Goal: Information Seeking & Learning: Learn about a topic

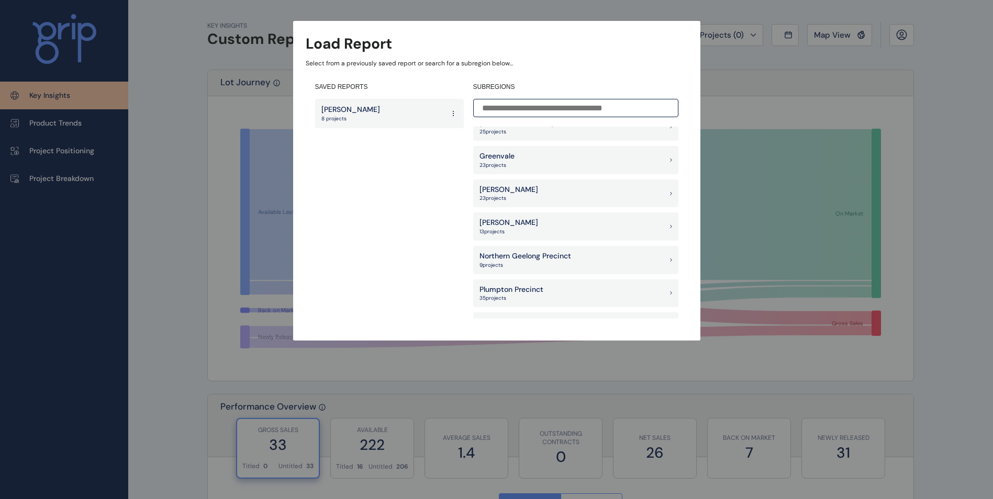
scroll to position [837, 0]
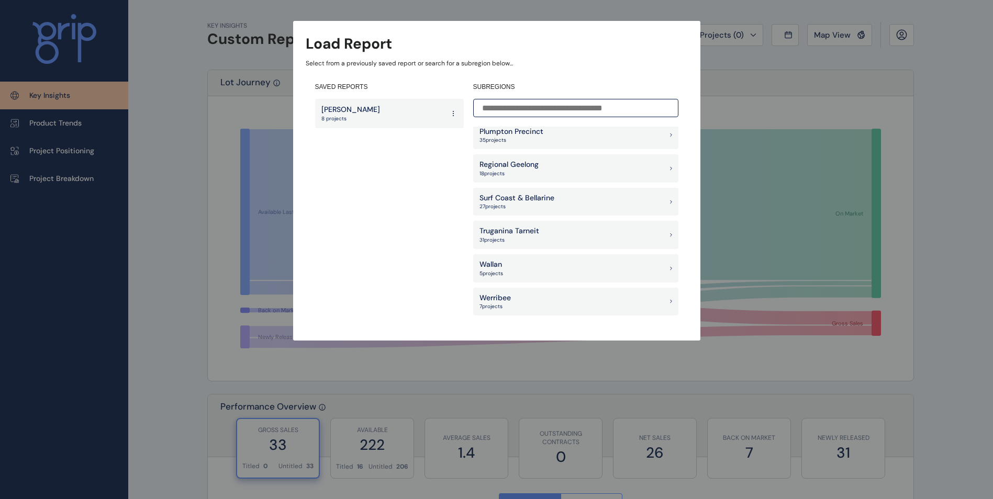
click at [568, 109] on input at bounding box center [575, 108] width 205 height 18
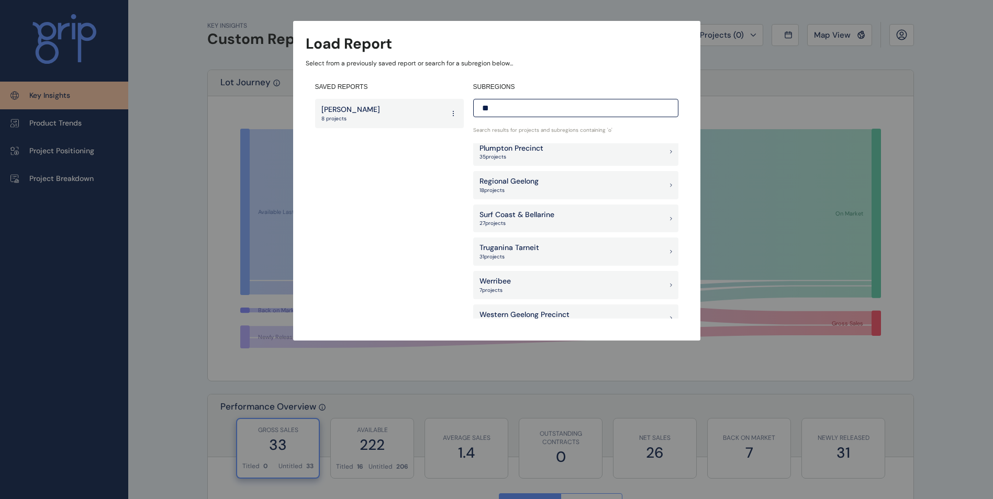
scroll to position [0, 0]
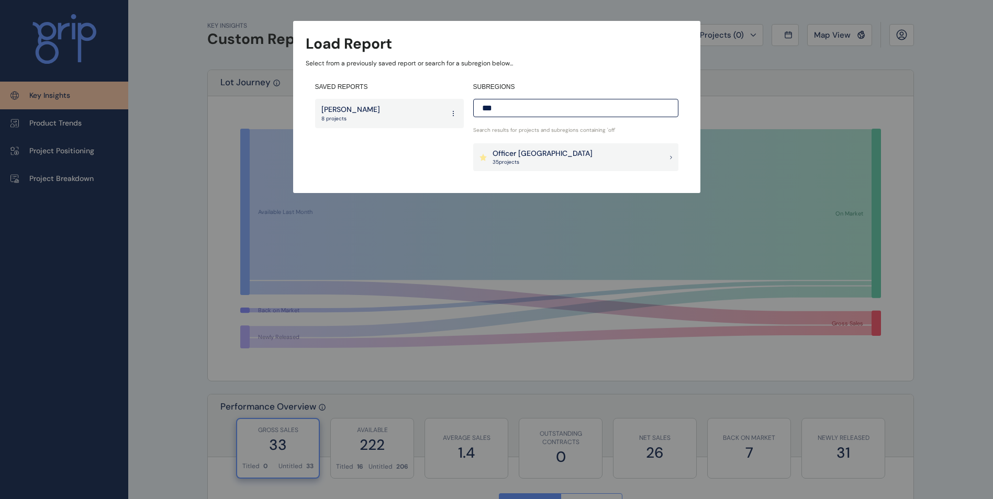
type input "***"
click at [542, 149] on p "Officer Pakenham" at bounding box center [543, 154] width 100 height 10
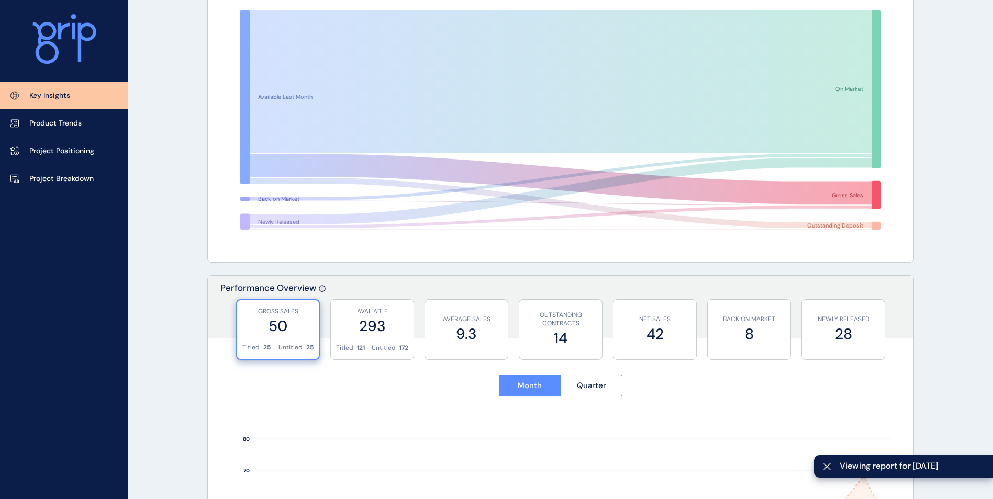
scroll to position [209, 0]
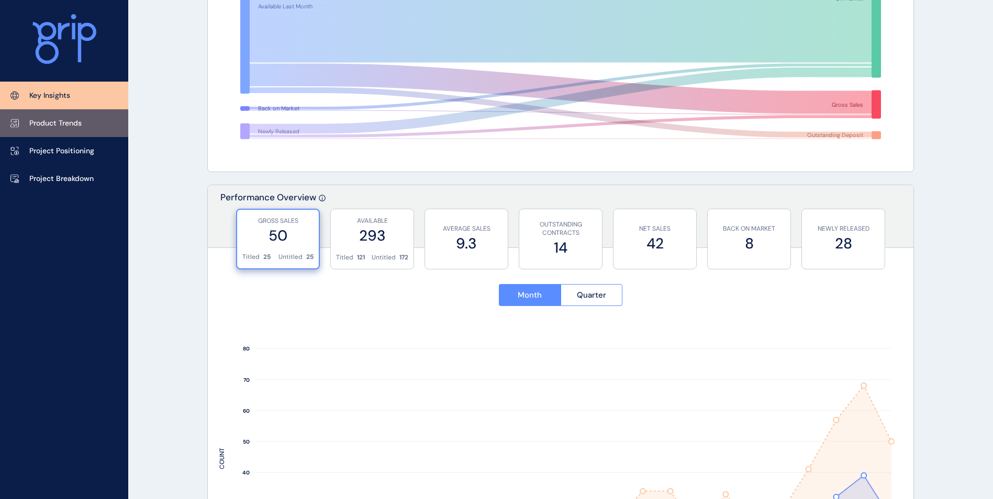
click at [68, 123] on p "Product Trends" at bounding box center [55, 123] width 52 height 10
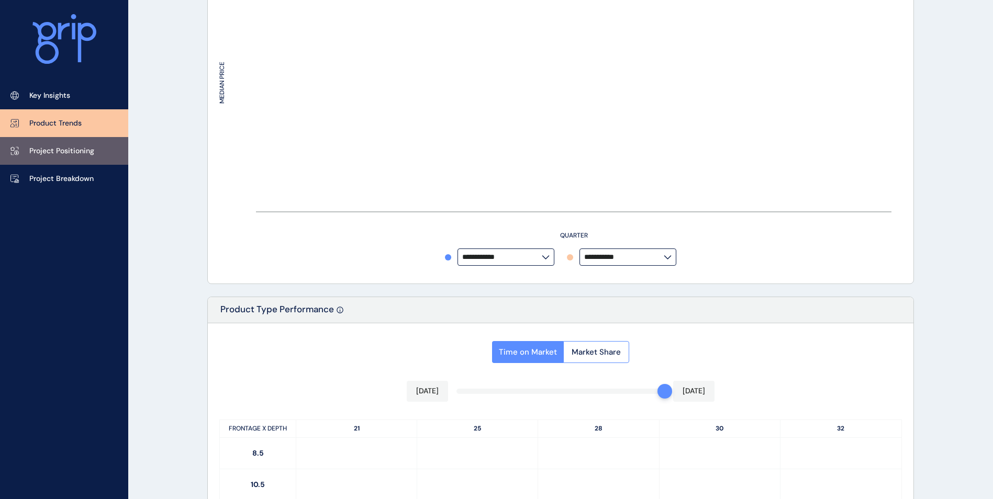
type input "**********"
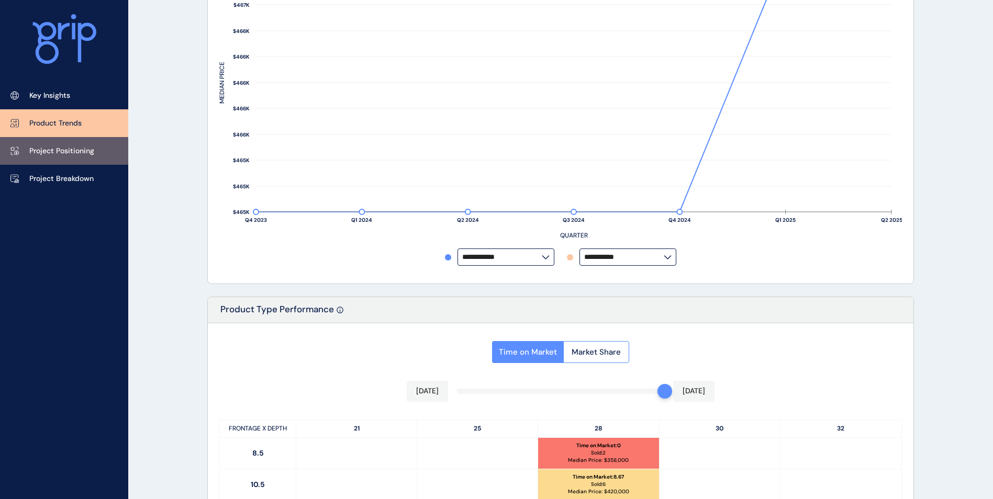
click at [80, 149] on p "Project Positioning" at bounding box center [61, 151] width 65 height 10
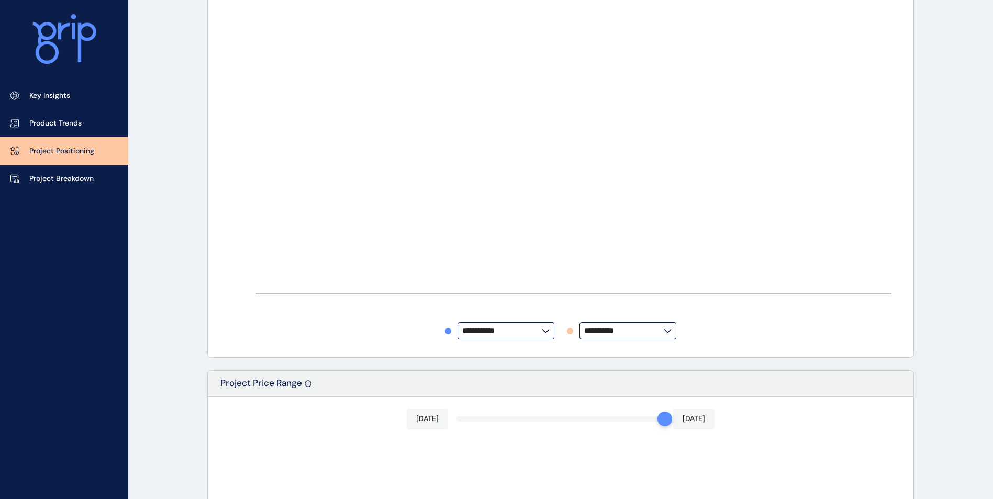
type input "**********"
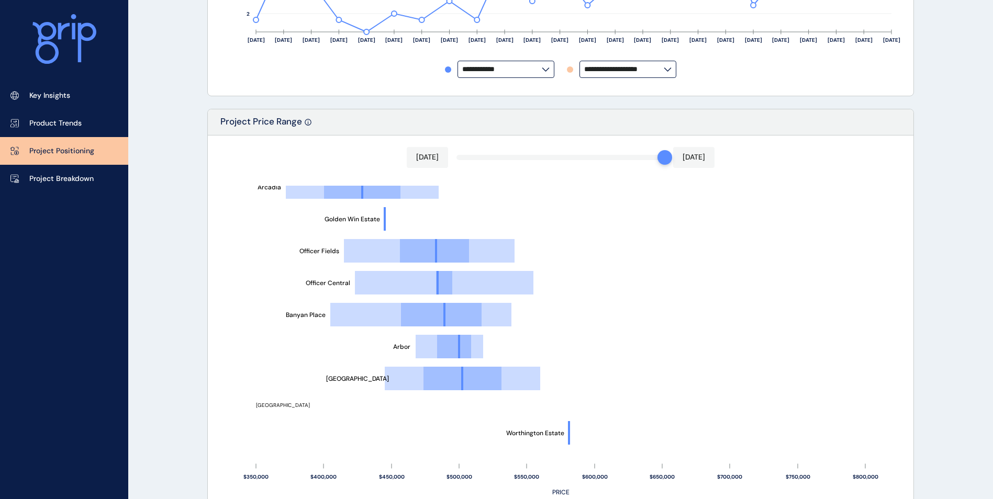
scroll to position [160, 0]
click at [87, 183] on p "Project Breakdown" at bounding box center [61, 179] width 64 height 10
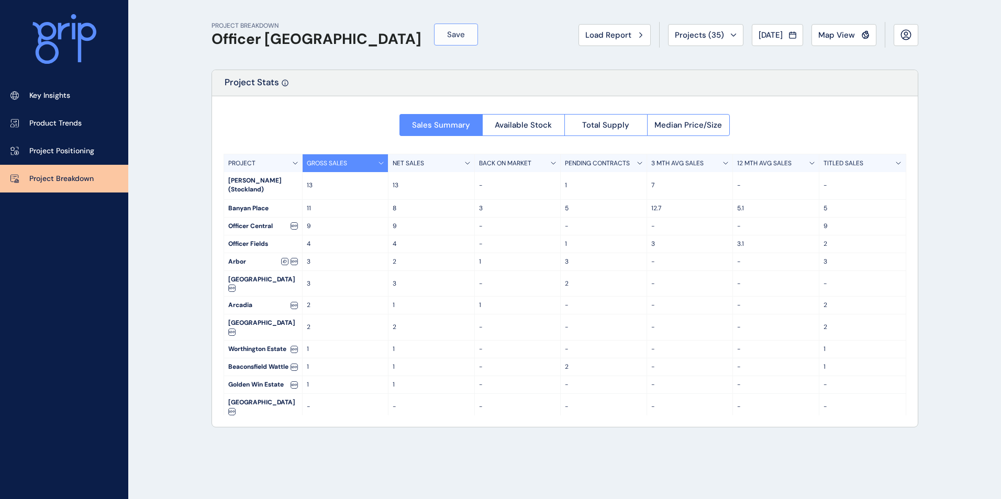
click at [434, 40] on button "Save" at bounding box center [456, 35] width 44 height 22
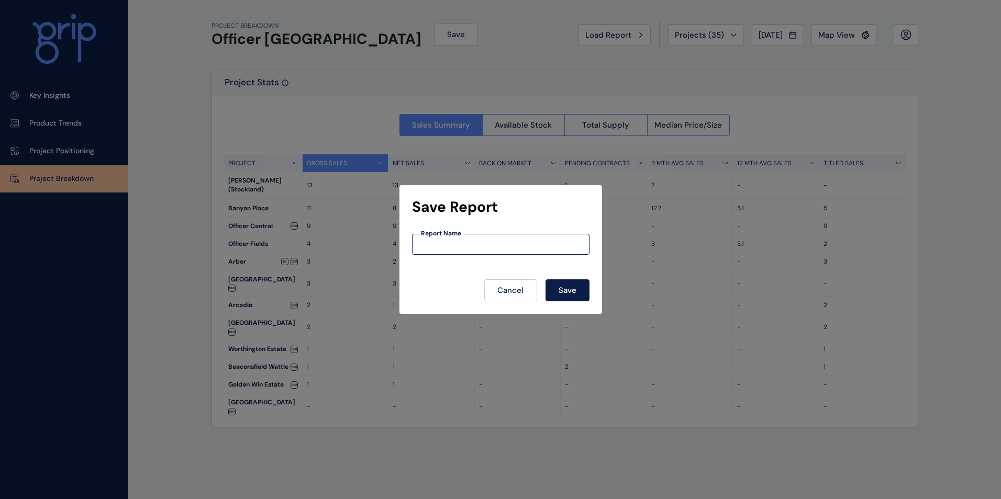
click at [509, 245] on input at bounding box center [500, 244] width 176 height 9
type input "********"
click at [545, 280] on button "Save" at bounding box center [567, 291] width 44 height 22
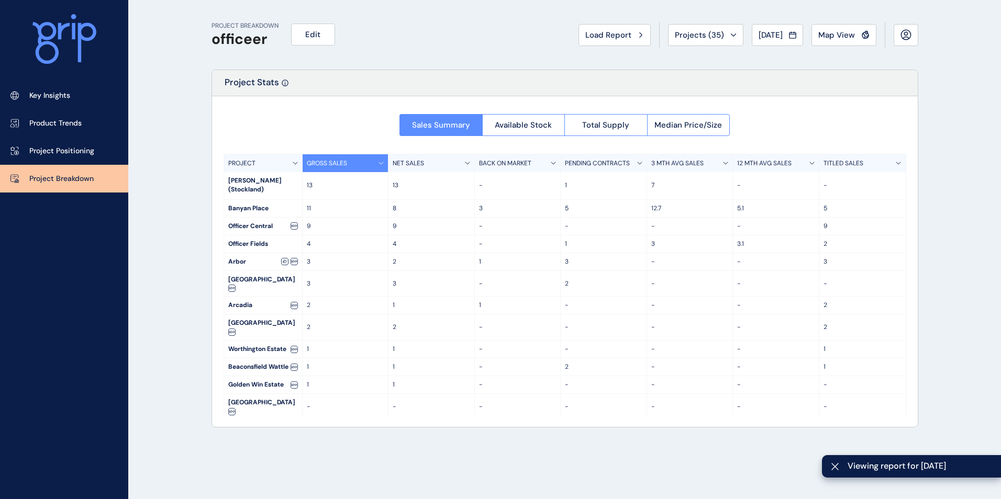
click at [884, 472] on span "Viewing report for August 2025" at bounding box center [919, 467] width 145 height 12
click at [890, 471] on span "Viewing report for August 2025" at bounding box center [919, 467] width 145 height 12
click at [891, 470] on span "Viewing report for August 2025" at bounding box center [919, 467] width 145 height 12
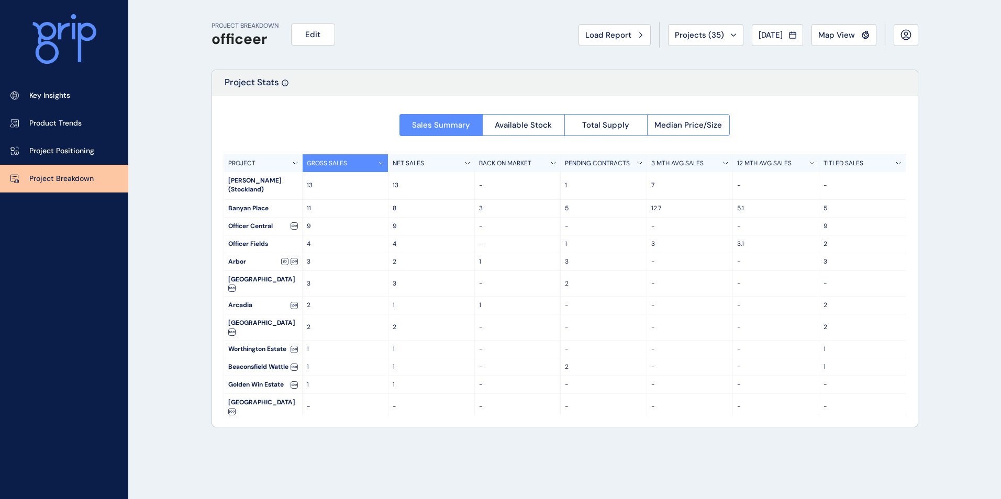
click at [289, 166] on div "PROJECT" at bounding box center [263, 163] width 79 height 18
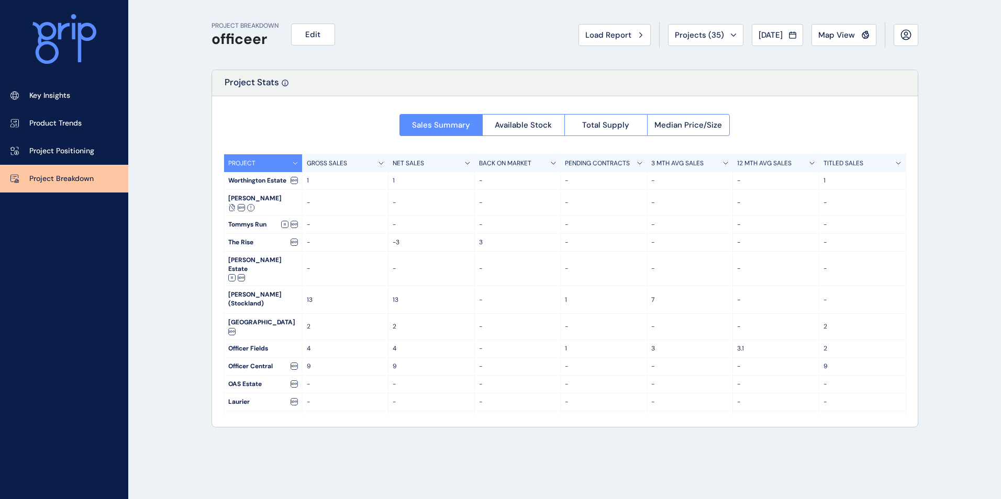
click at [289, 166] on div "PROJECT" at bounding box center [263, 163] width 79 height 18
click at [540, 125] on span "Available Stock" at bounding box center [523, 125] width 57 height 10
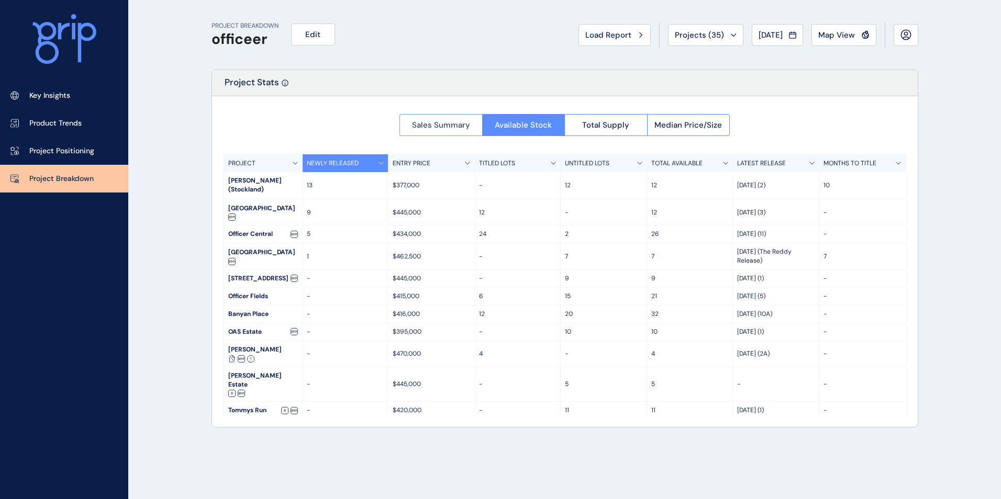
click at [458, 125] on span "Sales Summary" at bounding box center [441, 125] width 58 height 10
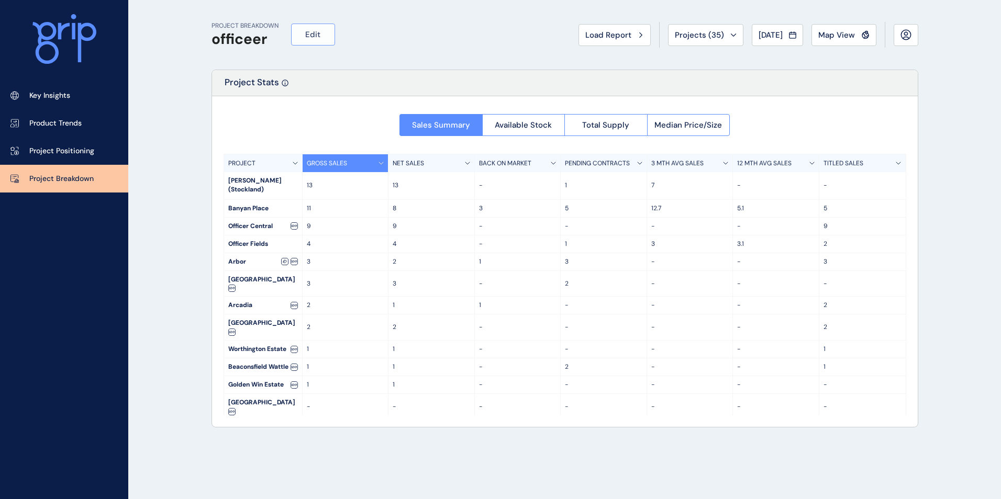
click at [314, 29] on span "Edit" at bounding box center [312, 34] width 15 height 10
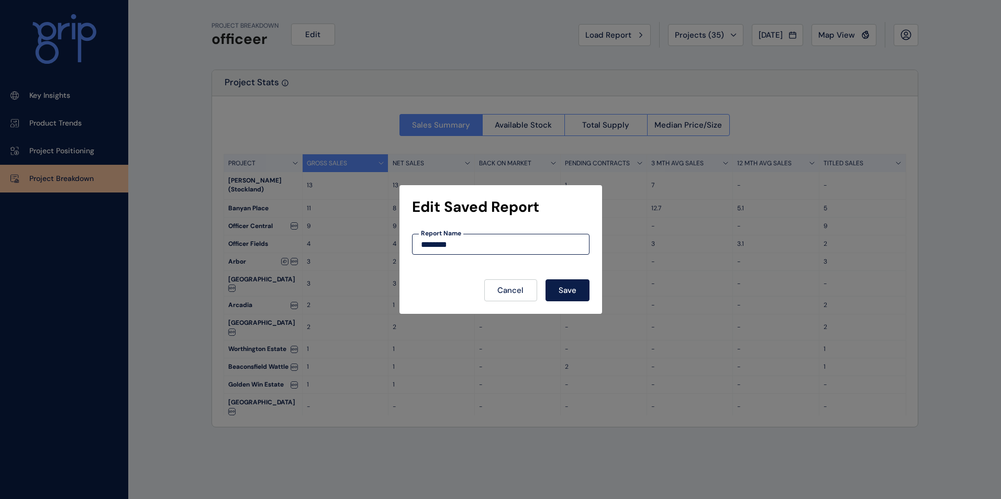
click at [443, 242] on input "********" at bounding box center [500, 244] width 176 height 9
type input "*******"
click at [574, 296] on button "Save" at bounding box center [567, 291] width 44 height 22
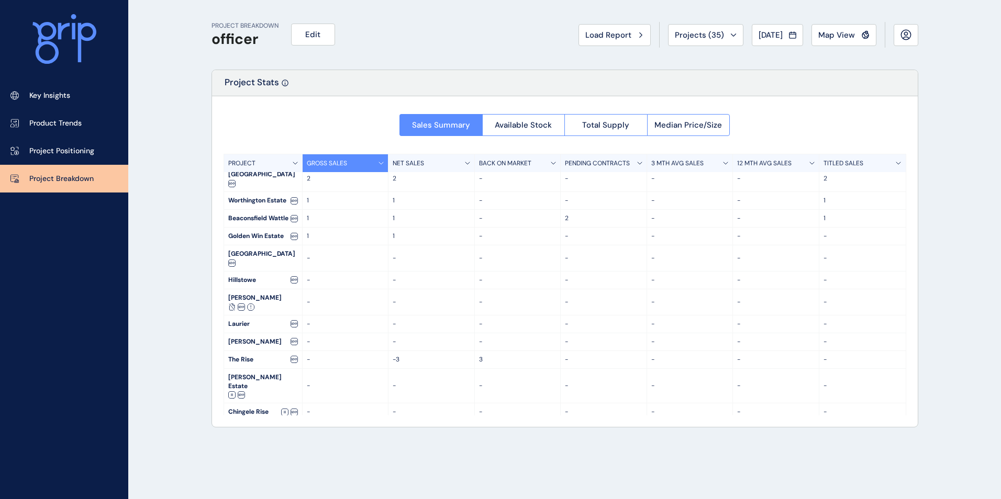
scroll to position [174, 0]
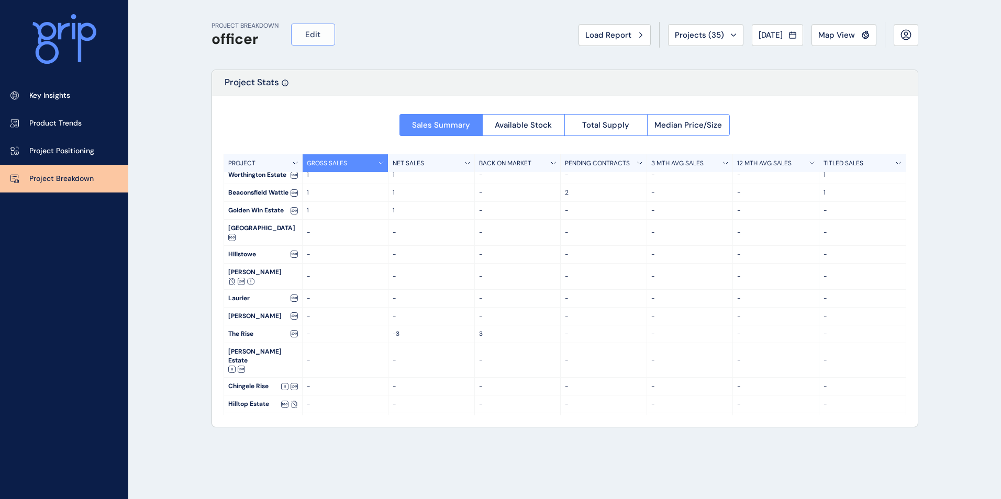
click at [326, 35] on button "Edit" at bounding box center [313, 35] width 44 height 22
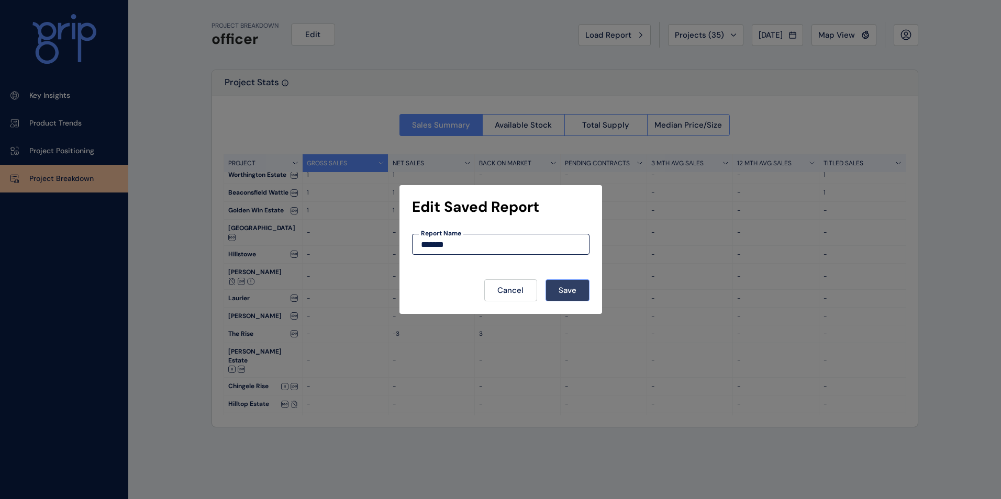
click at [584, 294] on button "Save" at bounding box center [567, 291] width 44 height 22
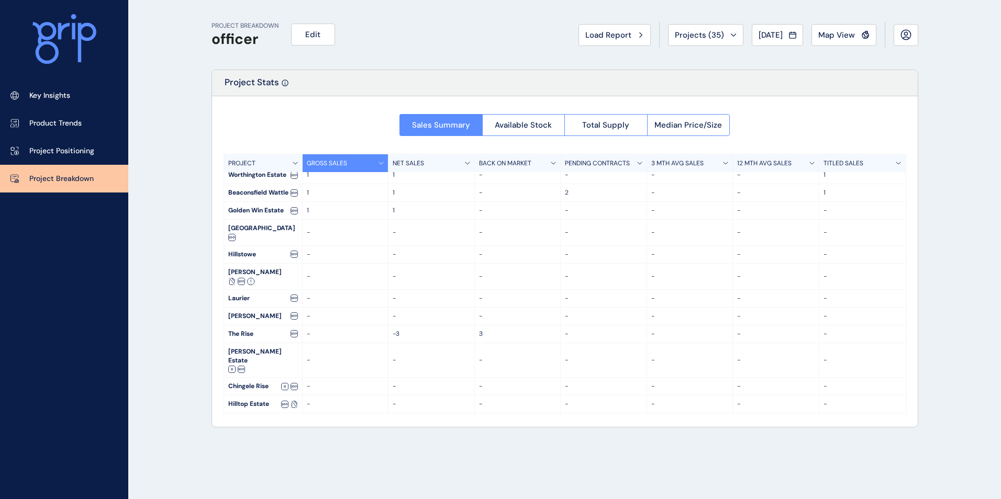
scroll to position [0, 0]
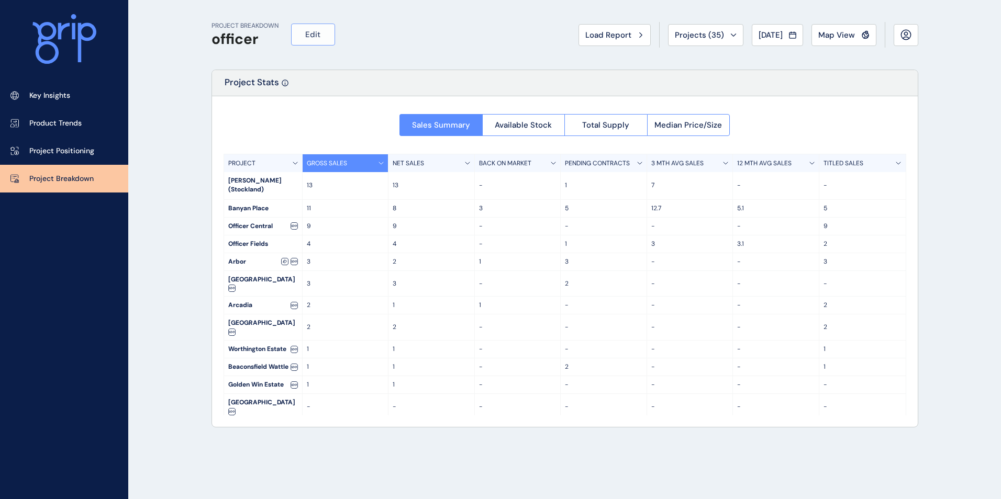
click at [308, 40] on span "Edit" at bounding box center [312, 34] width 15 height 10
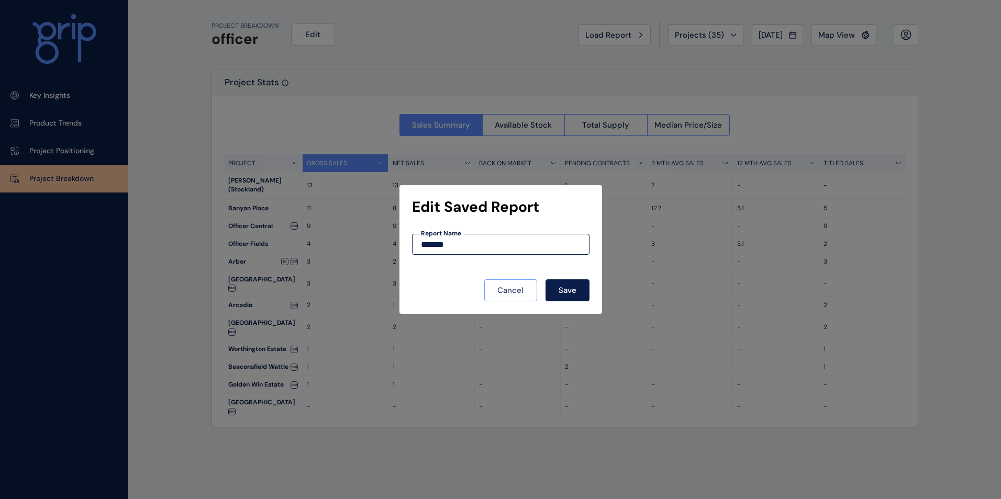
click at [528, 289] on button "Cancel" at bounding box center [510, 291] width 53 height 22
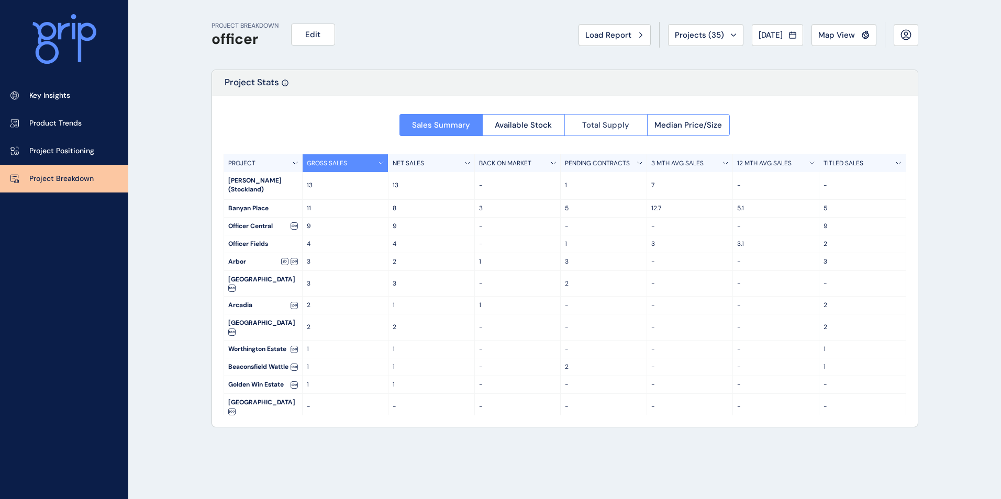
click at [628, 131] on button "Total Supply" at bounding box center [605, 125] width 83 height 22
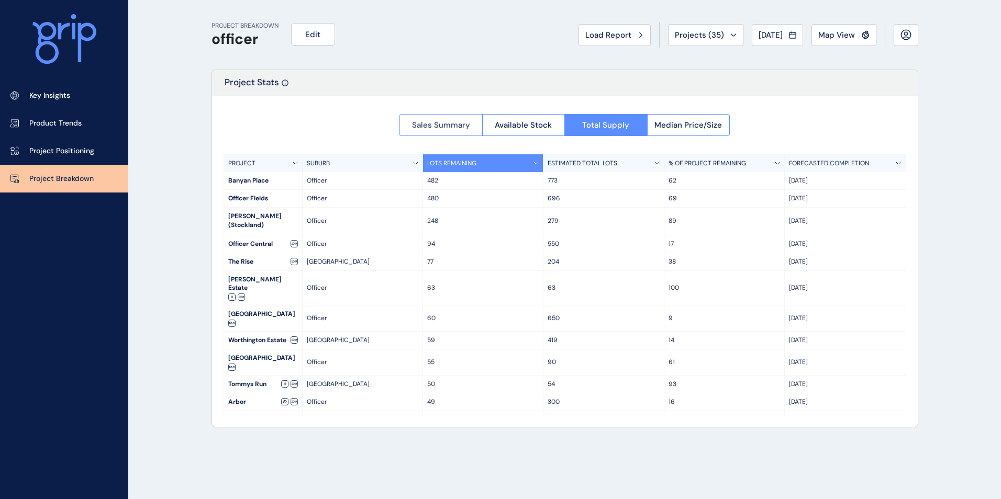
click at [438, 125] on span "Sales Summary" at bounding box center [441, 125] width 58 height 10
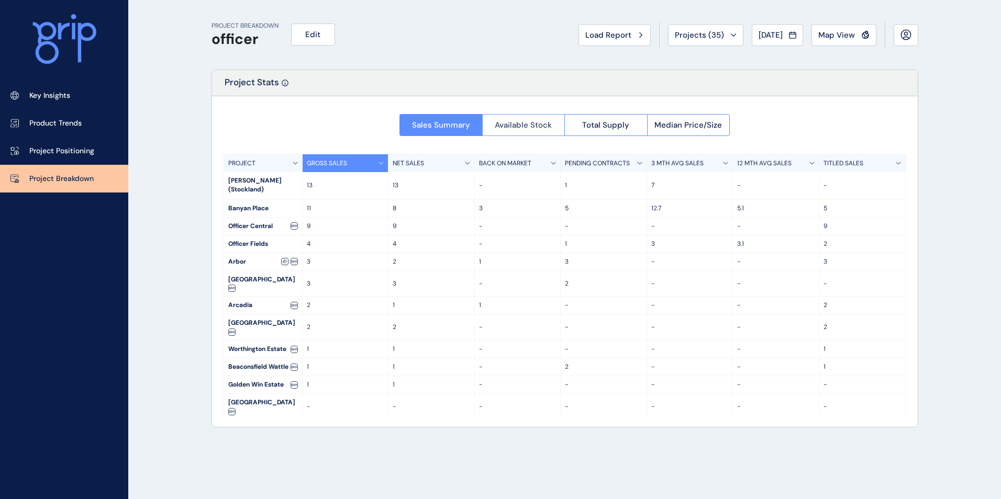
click at [517, 128] on span "Available Stock" at bounding box center [523, 125] width 57 height 10
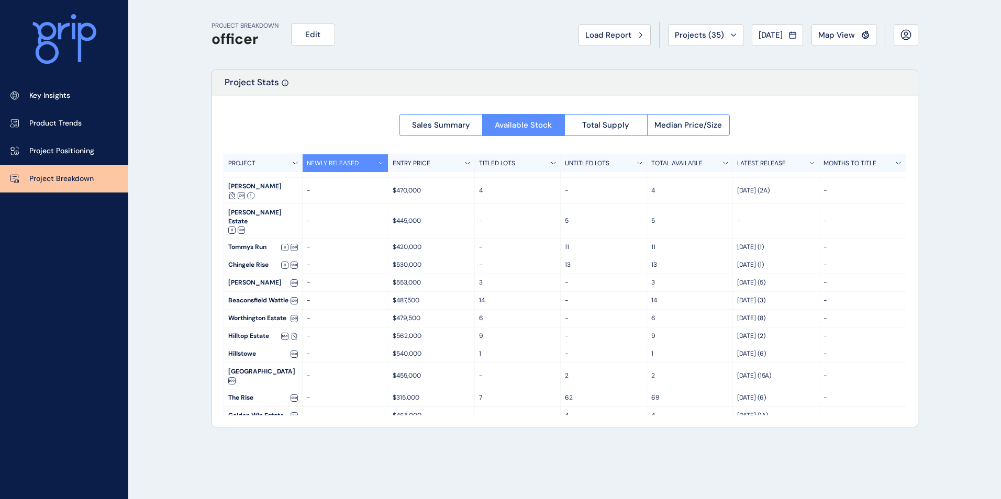
scroll to position [165, 0]
click at [602, 114] on div "Sales Summary Available Stock Total Supply Median Price/Size" at bounding box center [564, 122] width 330 height 28
click at [600, 121] on span "Total Supply" at bounding box center [605, 125] width 47 height 10
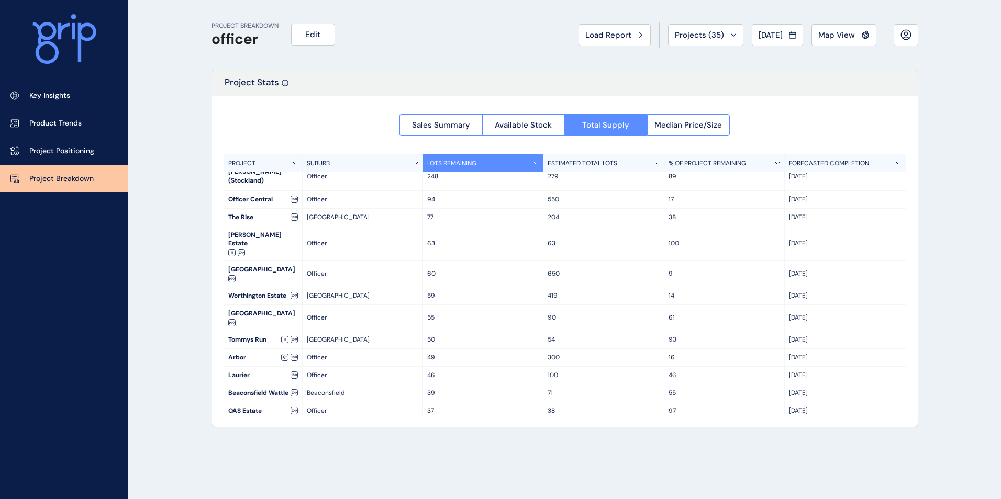
scroll to position [0, 0]
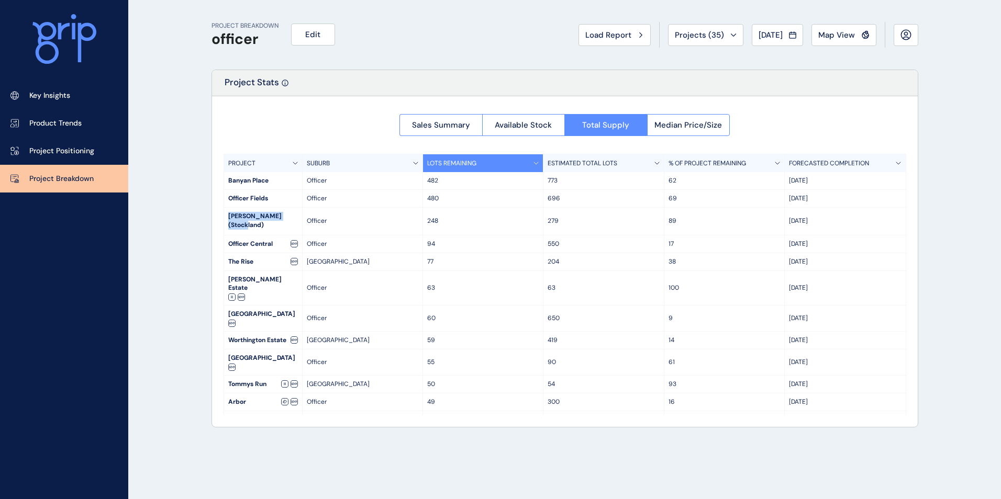
drag, startPoint x: 228, startPoint y: 212, endPoint x: 296, endPoint y: 214, distance: 67.6
click at [296, 214] on div "Starling (Stockland)" at bounding box center [263, 221] width 78 height 27
copy div "Starling (Stockland)"
drag, startPoint x: 439, startPoint y: 214, endPoint x: 422, endPoint y: 211, distance: 16.4
click at [423, 211] on div "248" at bounding box center [483, 221] width 120 height 27
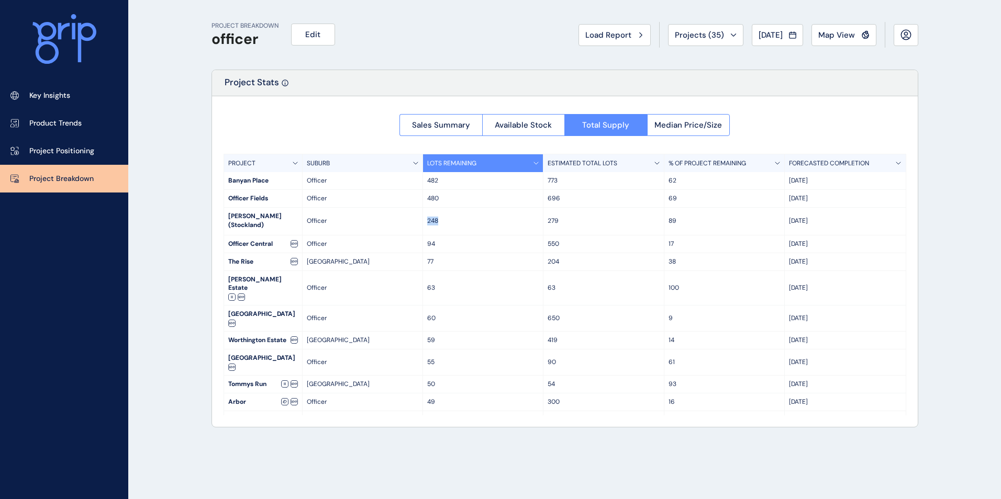
copy p "248"
drag, startPoint x: 544, startPoint y: 215, endPoint x: 561, endPoint y: 217, distance: 17.4
click at [561, 217] on div "279" at bounding box center [603, 221] width 120 height 27
copy p "279"
click at [280, 202] on div "Officer Fields" at bounding box center [263, 198] width 78 height 17
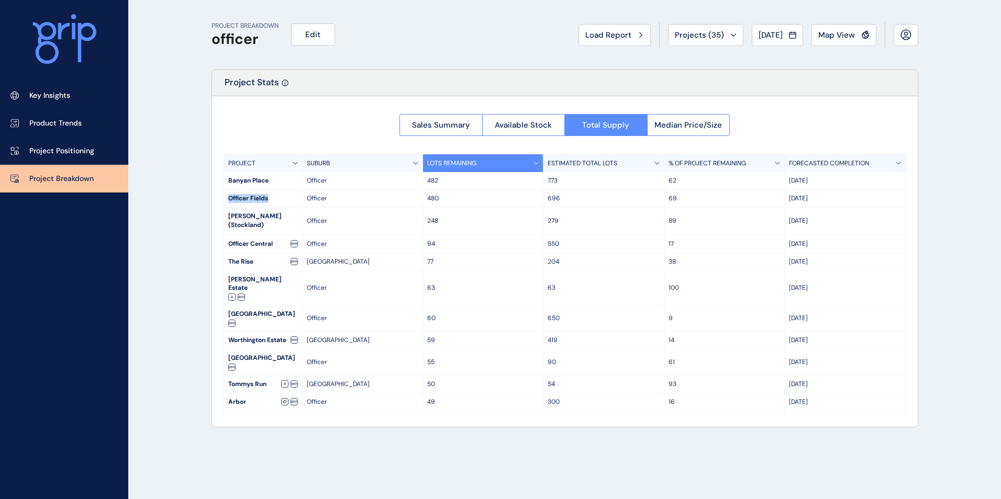
drag, startPoint x: 225, startPoint y: 197, endPoint x: 280, endPoint y: 200, distance: 54.6
click at [280, 200] on div "Officer Fields" at bounding box center [263, 198] width 78 height 17
copy div "Officer Fields"
drag, startPoint x: 424, startPoint y: 197, endPoint x: 442, endPoint y: 196, distance: 18.4
click at [442, 196] on div "480" at bounding box center [483, 198] width 120 height 17
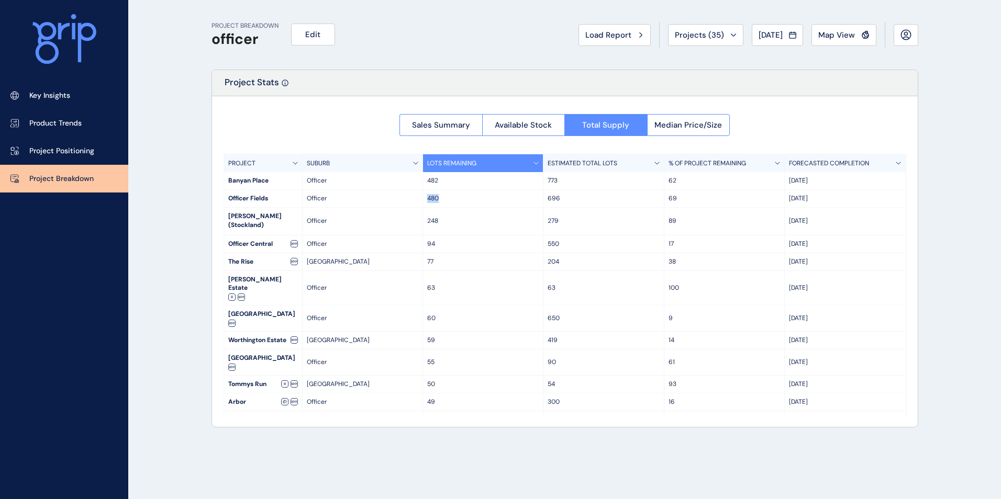
copy p "480"
drag, startPoint x: 544, startPoint y: 196, endPoint x: 568, endPoint y: 197, distance: 23.6
click at [568, 197] on div "696" at bounding box center [603, 198] width 120 height 17
copy p "696"
click at [856, 32] on div "Map View" at bounding box center [843, 35] width 51 height 10
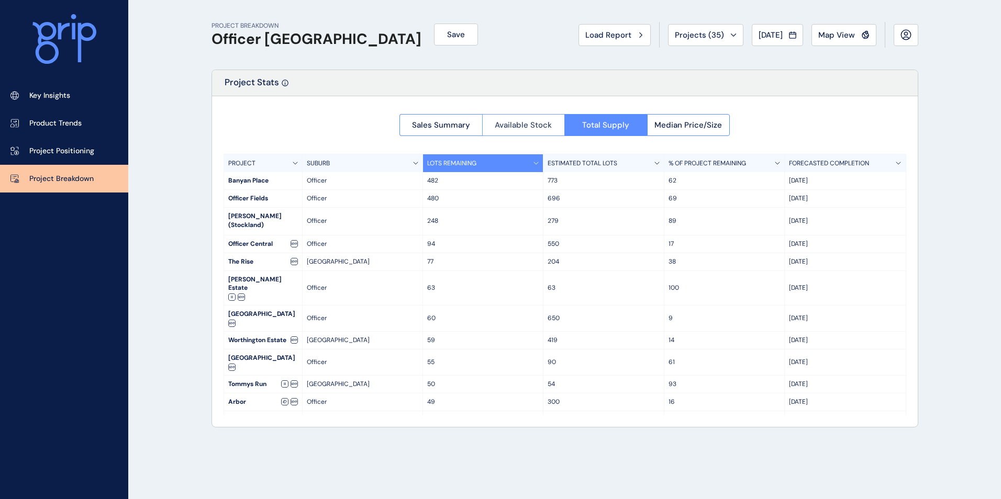
click at [516, 126] on span "Available Stock" at bounding box center [523, 125] width 57 height 10
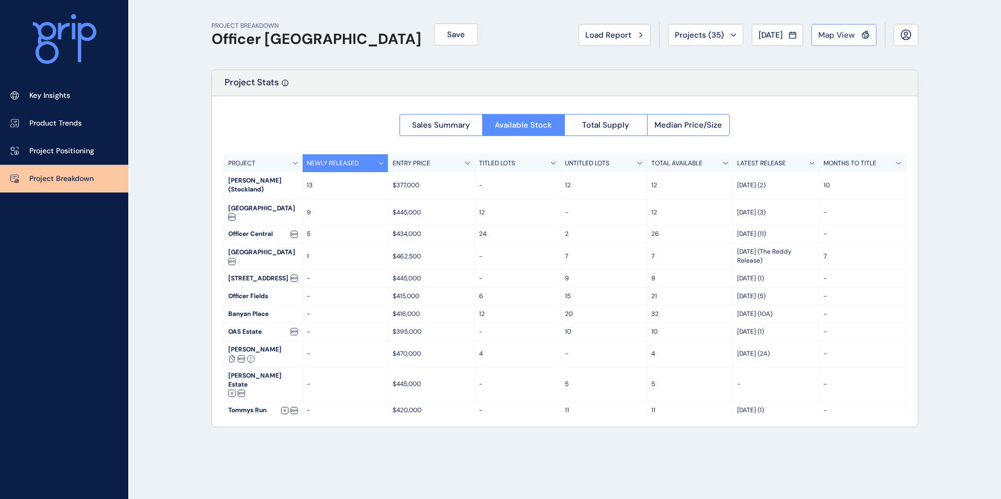
click at [839, 30] on span "Map View" at bounding box center [836, 35] width 37 height 10
